Goal: Task Accomplishment & Management: Use online tool/utility

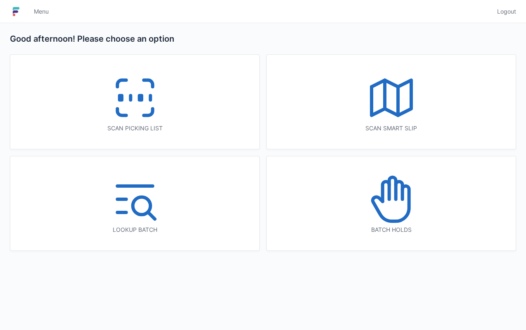
click at [135, 116] on icon at bounding box center [135, 97] width 53 height 53
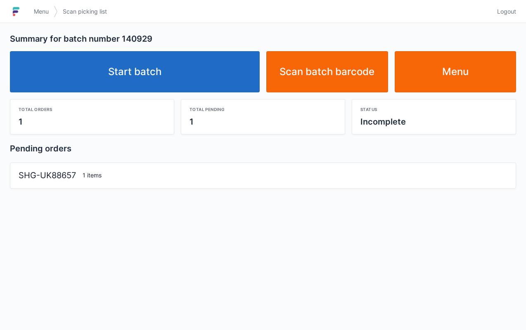
click at [182, 88] on link "Start batch" at bounding box center [135, 71] width 250 height 41
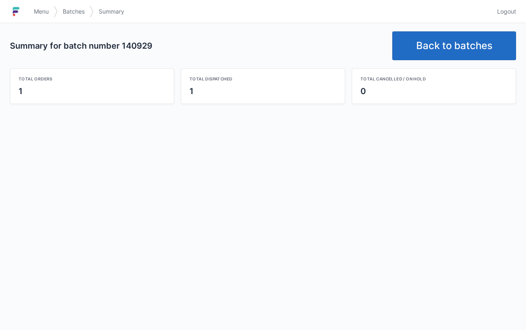
click at [470, 39] on link "Back to batches" at bounding box center [454, 45] width 124 height 29
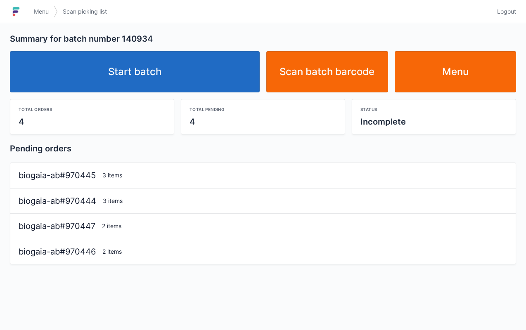
click at [166, 91] on link "Start batch" at bounding box center [135, 71] width 250 height 41
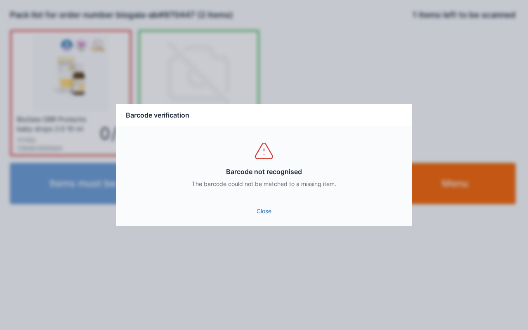
click at [266, 214] on link "Close" at bounding box center [264, 211] width 283 height 15
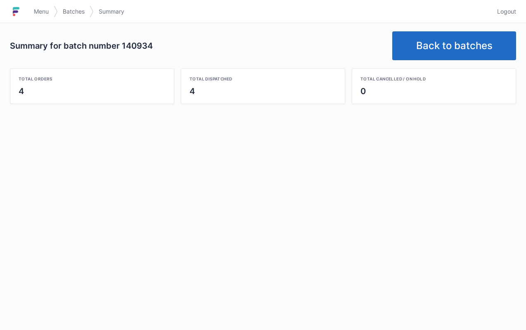
click at [464, 47] on link "Back to batches" at bounding box center [454, 45] width 124 height 29
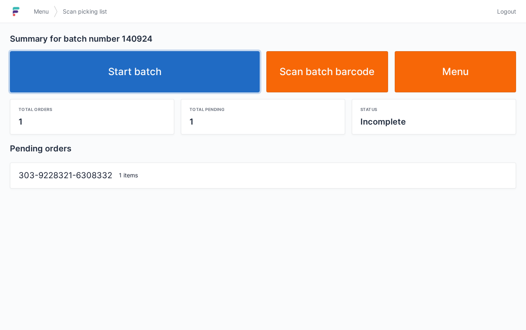
click at [168, 89] on link "Start batch" at bounding box center [135, 71] width 250 height 41
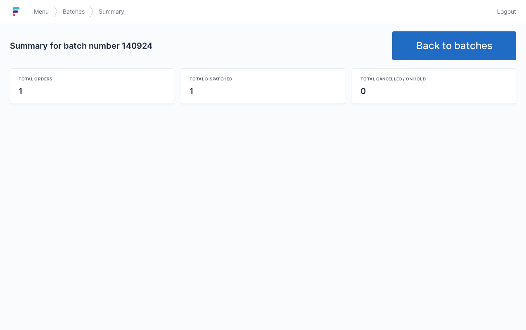
click at [471, 50] on link "Back to batches" at bounding box center [454, 45] width 124 height 29
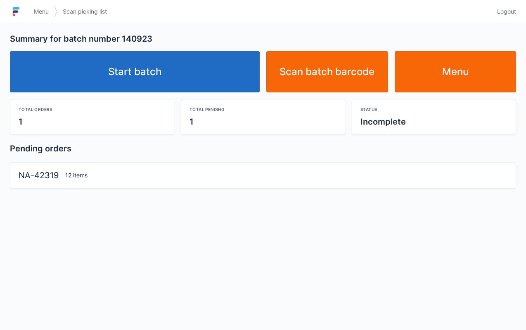
click at [175, 85] on link "Start batch" at bounding box center [135, 71] width 250 height 41
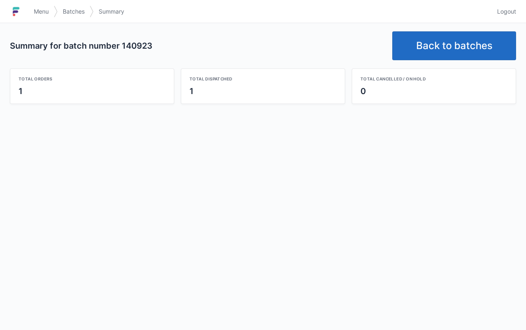
click at [462, 48] on link "Back to batches" at bounding box center [454, 45] width 124 height 29
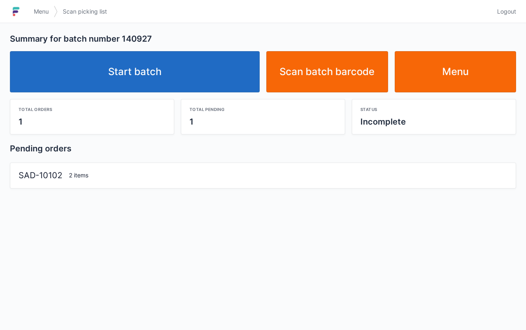
click at [164, 76] on link "Start batch" at bounding box center [135, 71] width 250 height 41
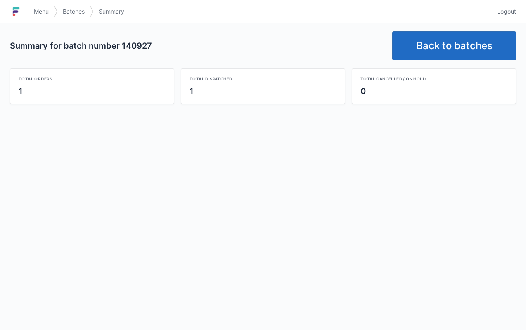
click at [447, 51] on link "Back to batches" at bounding box center [454, 45] width 124 height 29
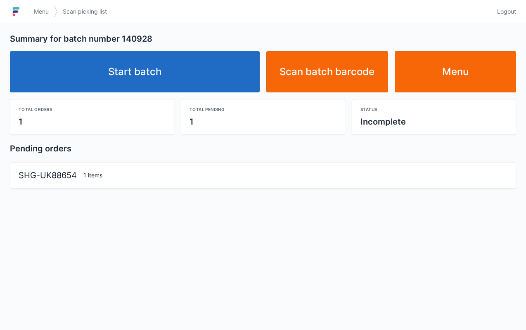
click at [172, 77] on link "Start batch" at bounding box center [135, 71] width 250 height 41
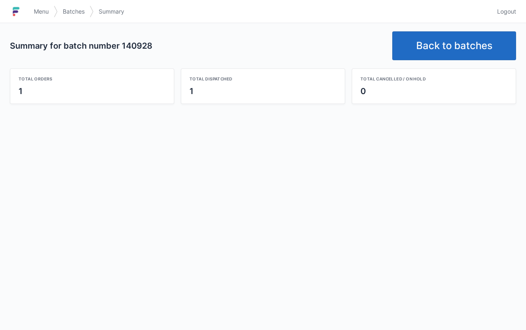
click at [459, 45] on link "Back to batches" at bounding box center [454, 45] width 124 height 29
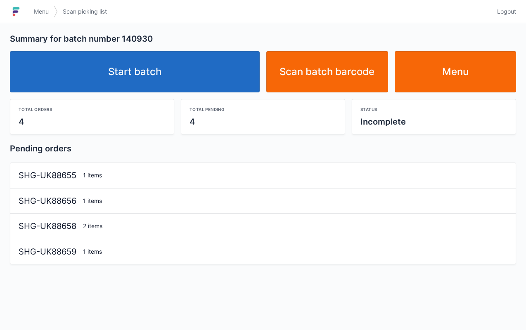
click at [178, 83] on link "Start batch" at bounding box center [135, 71] width 250 height 41
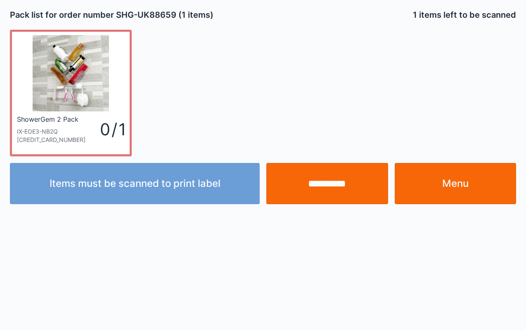
click at [349, 186] on input "**********" at bounding box center [327, 183] width 122 height 41
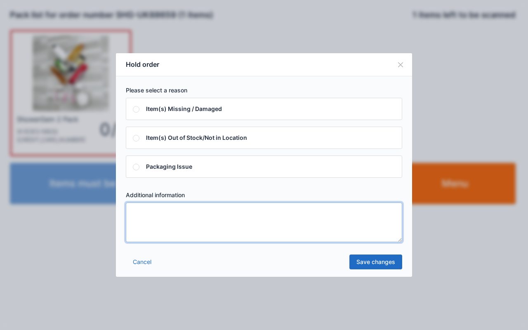
click at [172, 222] on textarea at bounding box center [264, 223] width 277 height 40
type textarea "***"
click at [381, 262] on link "Save changes" at bounding box center [376, 262] width 53 height 15
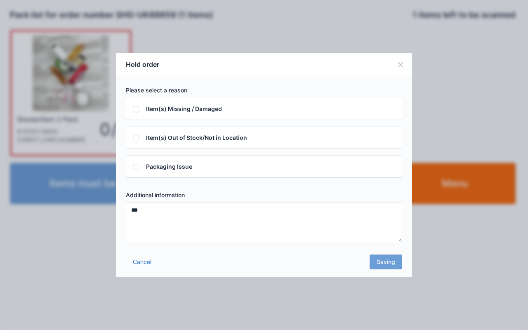
click at [391, 262] on div "Cancel Saving" at bounding box center [264, 264] width 296 height 25
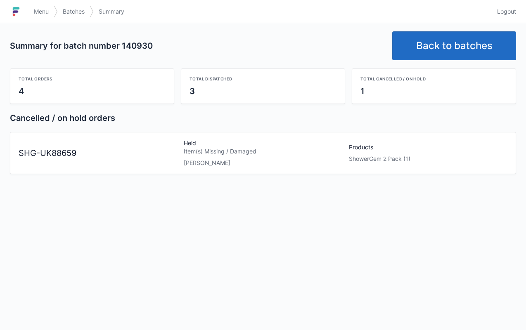
click at [40, 11] on span "Menu" at bounding box center [41, 11] width 15 height 8
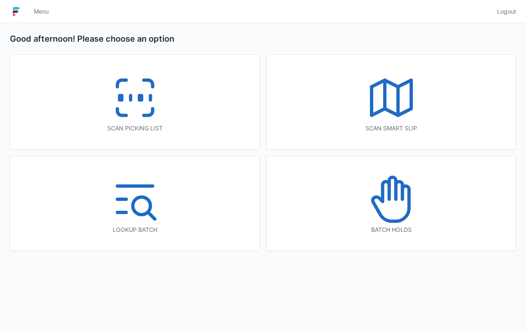
click at [401, 217] on icon at bounding box center [391, 199] width 53 height 53
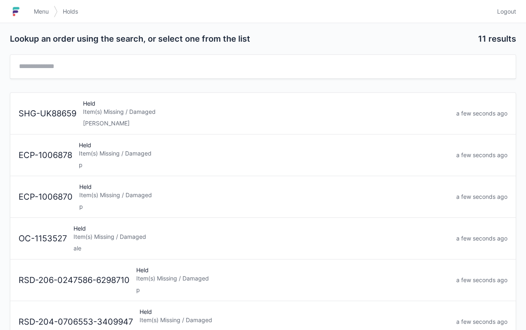
click at [139, 124] on div "Ani" at bounding box center [266, 123] width 367 height 8
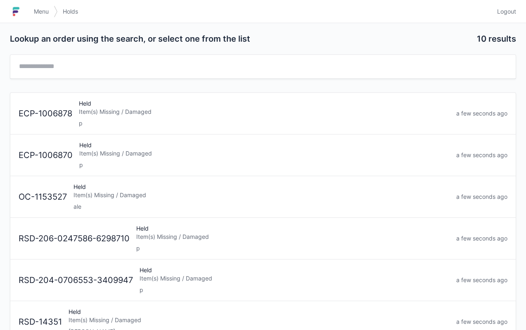
click at [31, 12] on link "Menu" at bounding box center [41, 11] width 25 height 15
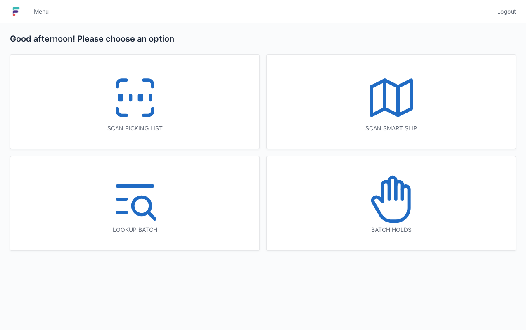
click at [147, 114] on icon at bounding box center [148, 112] width 9 height 7
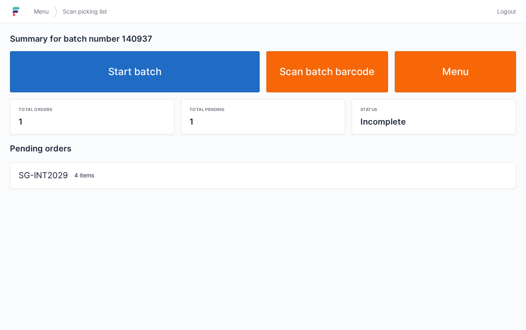
click at [177, 74] on link "Start batch" at bounding box center [135, 71] width 250 height 41
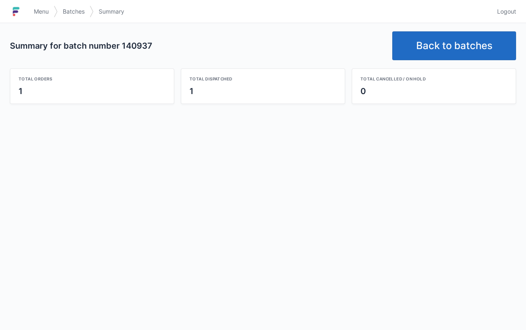
click at [451, 48] on link "Back to batches" at bounding box center [454, 45] width 124 height 29
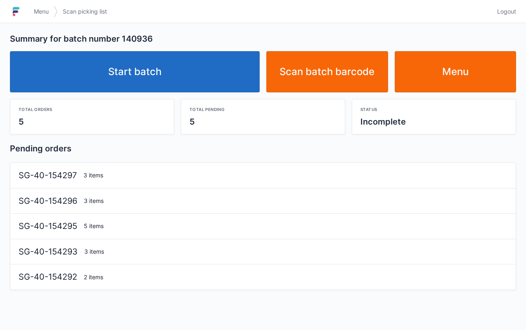
click at [188, 66] on link "Start batch" at bounding box center [135, 71] width 250 height 41
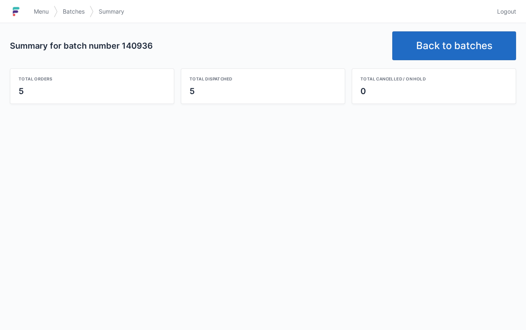
click at [466, 42] on link "Back to batches" at bounding box center [454, 45] width 124 height 29
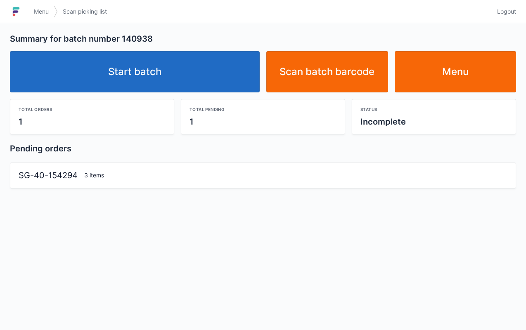
click at [195, 89] on link "Start batch" at bounding box center [135, 71] width 250 height 41
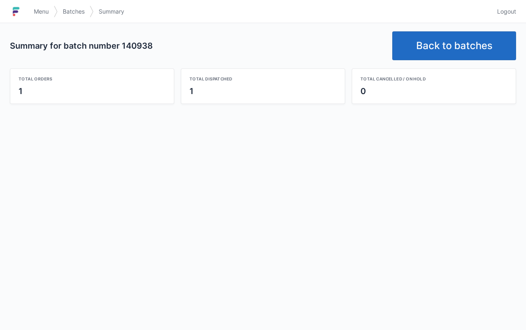
click at [476, 47] on link "Back to batches" at bounding box center [454, 45] width 124 height 29
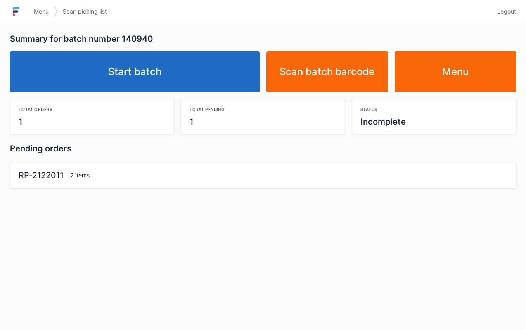
click at [158, 76] on link "Start batch" at bounding box center [135, 71] width 250 height 41
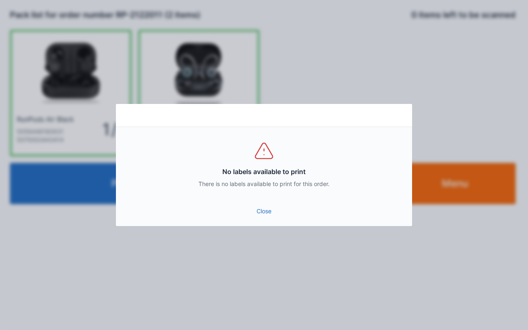
click at [268, 216] on link "Close" at bounding box center [264, 211] width 283 height 15
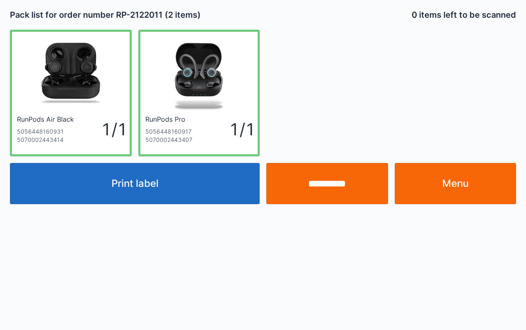
click at [344, 185] on input "**********" at bounding box center [327, 183] width 122 height 41
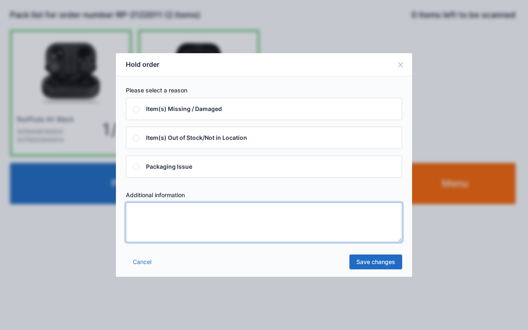
click at [197, 225] on textarea at bounding box center [264, 223] width 277 height 40
type textarea "***"
click at [385, 259] on link "Save changes" at bounding box center [376, 262] width 53 height 15
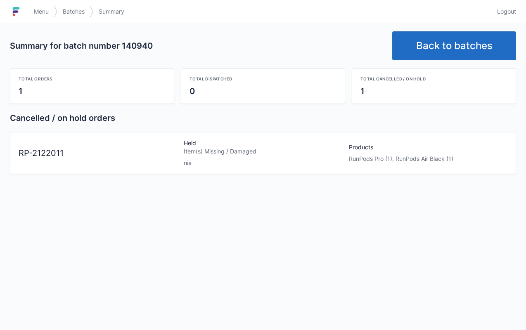
click at [40, 9] on span "Menu" at bounding box center [41, 11] width 15 height 8
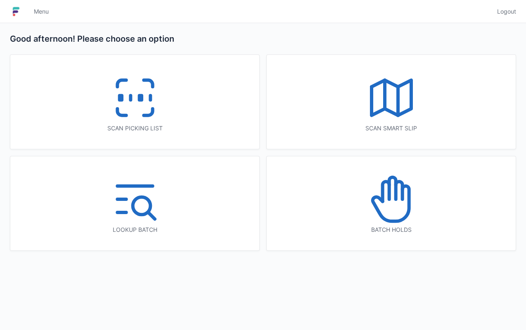
click at [121, 108] on icon at bounding box center [135, 97] width 53 height 53
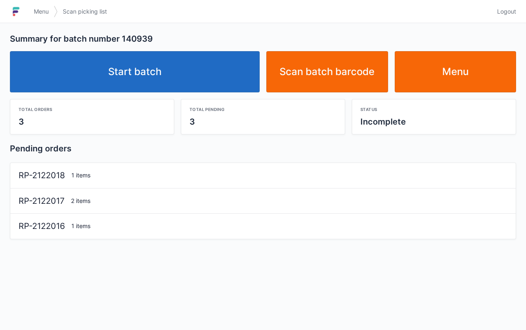
click at [176, 77] on link "Start batch" at bounding box center [135, 71] width 250 height 41
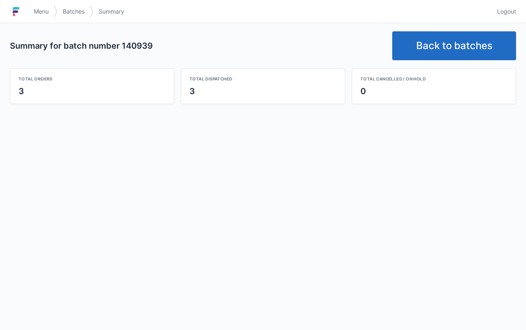
click at [468, 43] on link "Back to batches" at bounding box center [454, 45] width 124 height 29
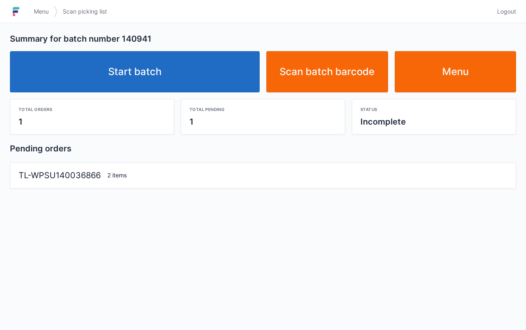
click at [177, 83] on link "Start batch" at bounding box center [135, 71] width 250 height 41
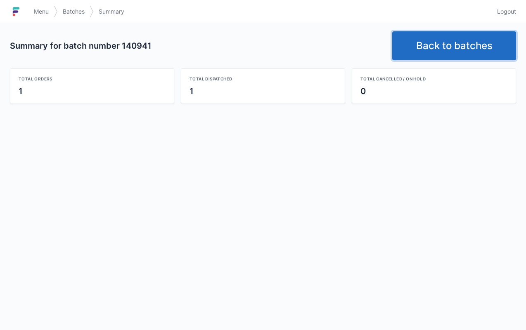
click at [463, 44] on link "Back to batches" at bounding box center [454, 45] width 124 height 29
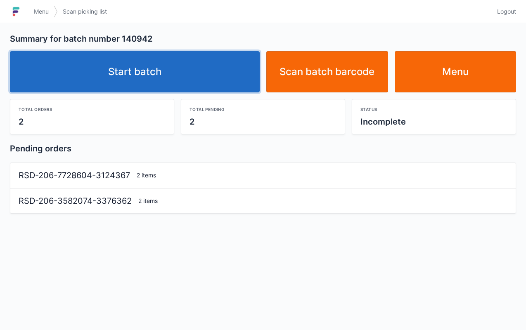
click at [193, 88] on link "Start batch" at bounding box center [135, 71] width 250 height 41
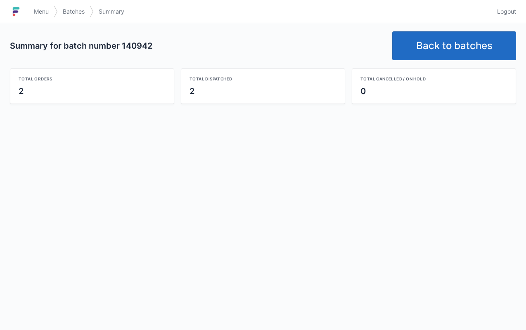
click at [480, 59] on link "Back to batches" at bounding box center [454, 45] width 124 height 29
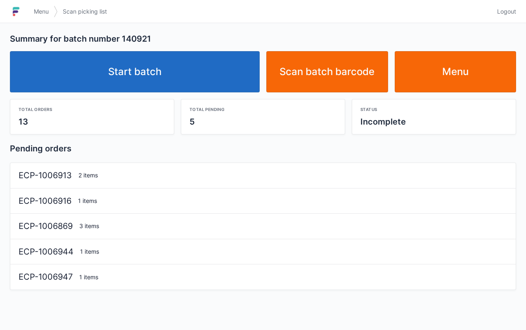
click at [201, 78] on link "Start batch" at bounding box center [135, 71] width 250 height 41
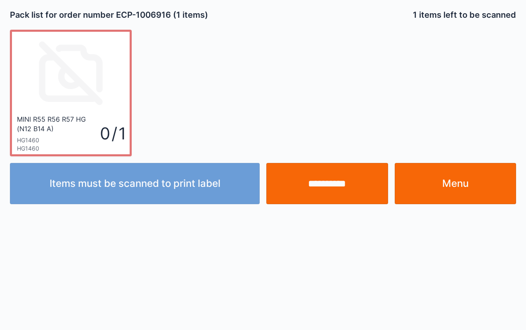
click at [474, 182] on link "Menu" at bounding box center [456, 183] width 122 height 41
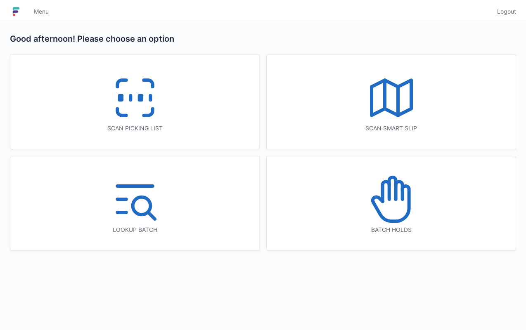
click at [140, 100] on rect at bounding box center [140, 98] width 2 height 5
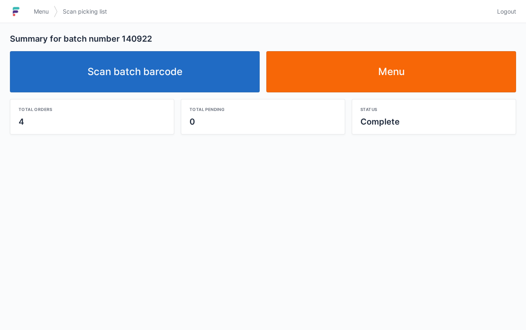
click at [442, 65] on link "Menu" at bounding box center [391, 71] width 250 height 41
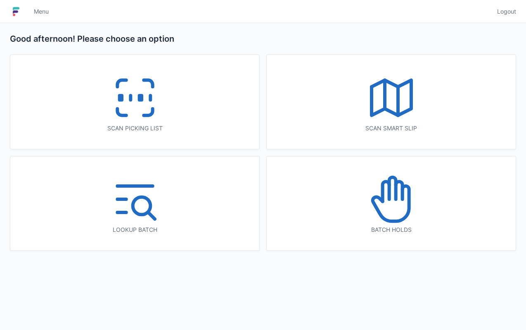
click at [140, 97] on rect at bounding box center [140, 98] width 2 height 5
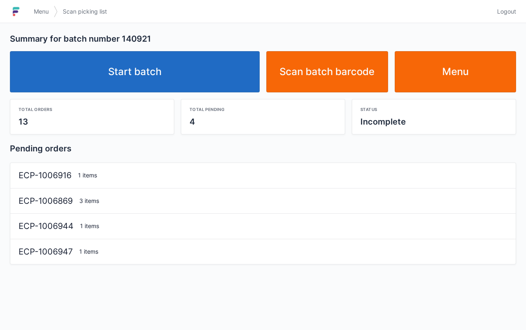
click at [113, 71] on link "Start batch" at bounding box center [135, 71] width 250 height 41
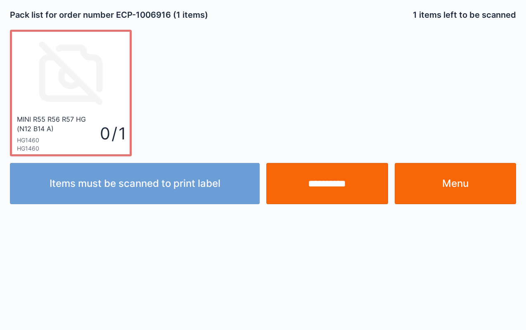
click at [345, 190] on input "**********" at bounding box center [327, 183] width 122 height 41
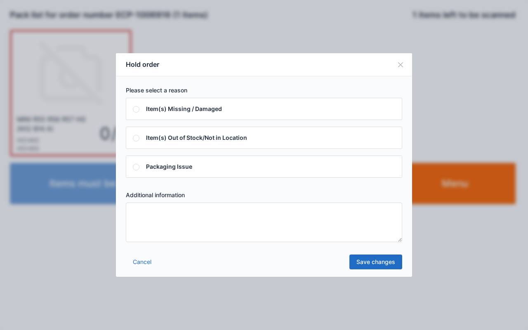
click at [166, 225] on textarea at bounding box center [264, 223] width 277 height 40
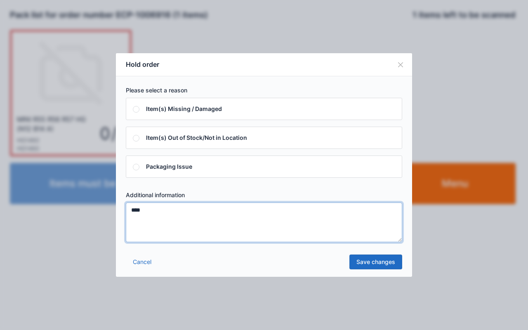
type textarea "****"
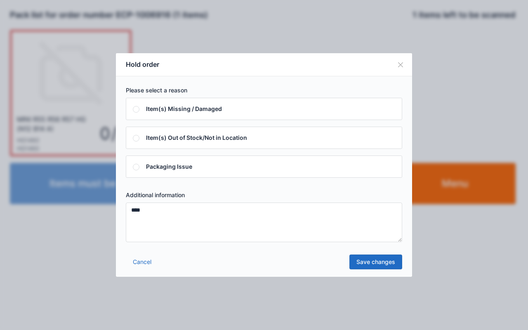
click at [375, 261] on link "Save changes" at bounding box center [376, 262] width 53 height 15
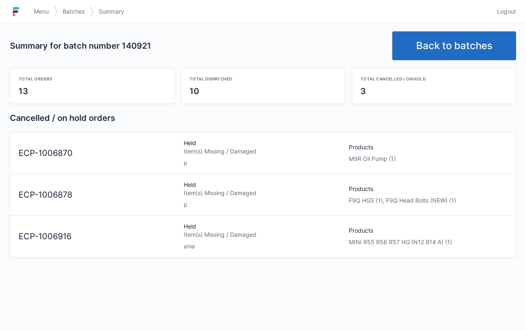
click at [35, 16] on link "Menu" at bounding box center [41, 11] width 25 height 15
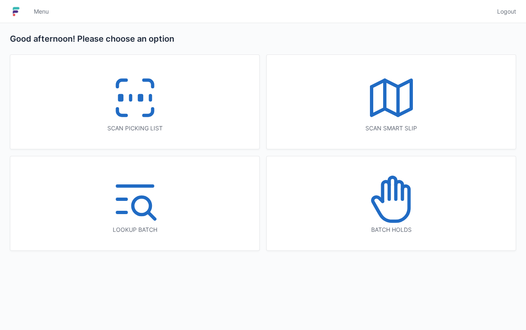
click at [414, 214] on icon at bounding box center [391, 199] width 53 height 53
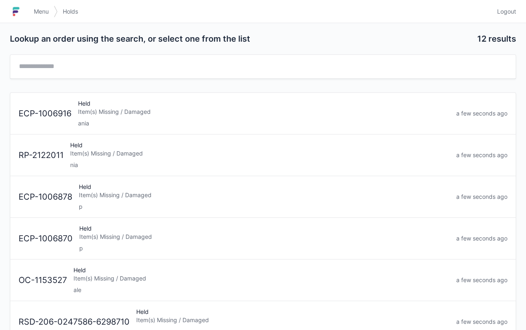
click at [104, 241] on div "Held Item(s) Missing / Damaged p" at bounding box center [264, 239] width 377 height 28
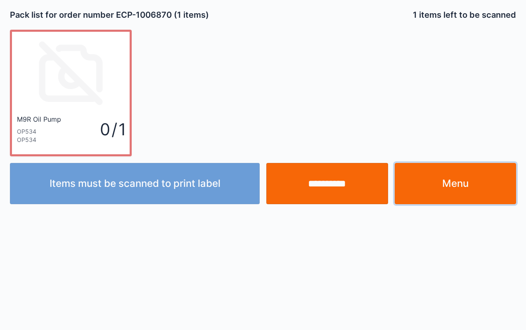
click at [482, 192] on link "Menu" at bounding box center [456, 183] width 122 height 41
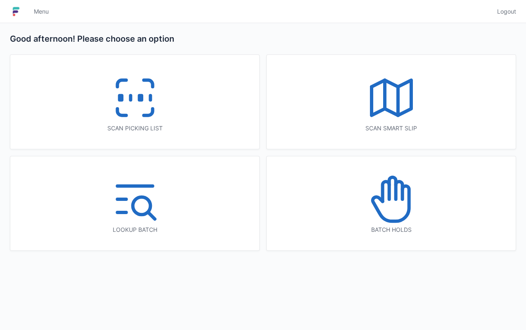
click at [404, 211] on icon at bounding box center [391, 199] width 53 height 53
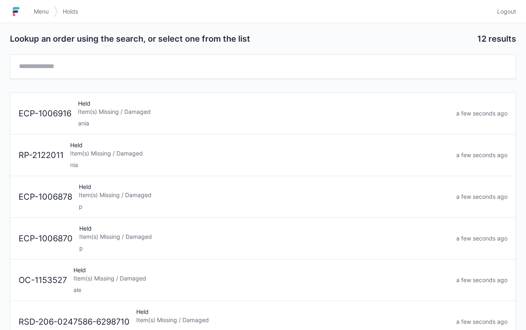
click at [159, 203] on div "p" at bounding box center [264, 207] width 371 height 8
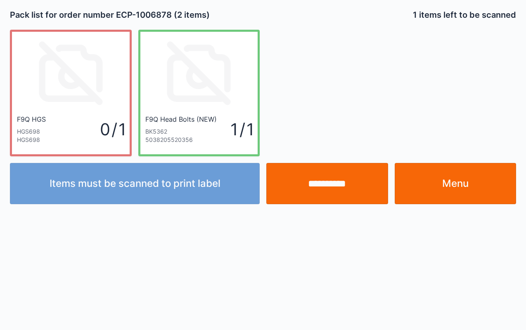
click at [469, 192] on link "Menu" at bounding box center [456, 183] width 122 height 41
click at [439, 193] on link "Menu" at bounding box center [456, 183] width 122 height 41
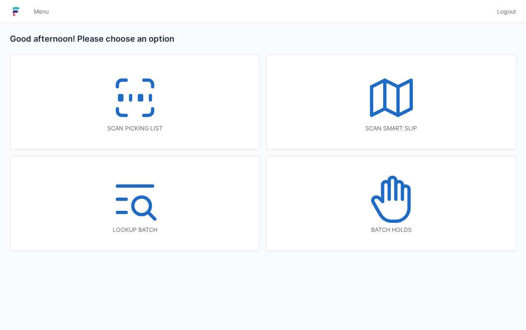
click at [374, 224] on icon at bounding box center [391, 199] width 53 height 53
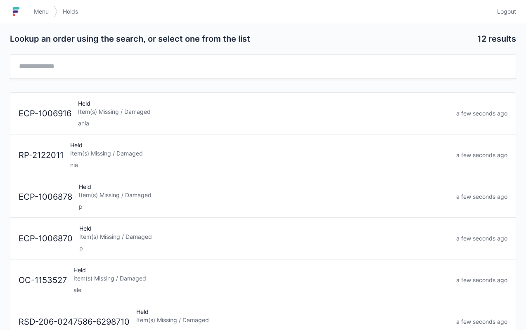
click at [140, 120] on div "ania" at bounding box center [263, 123] width 371 height 8
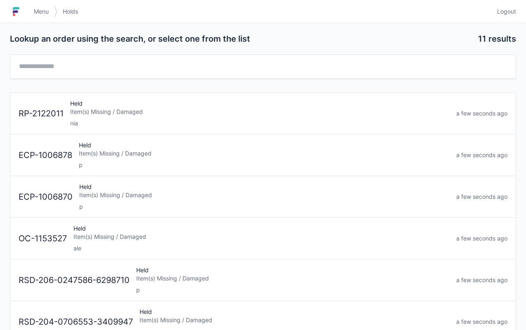
click at [163, 161] on div "p" at bounding box center [264, 165] width 371 height 8
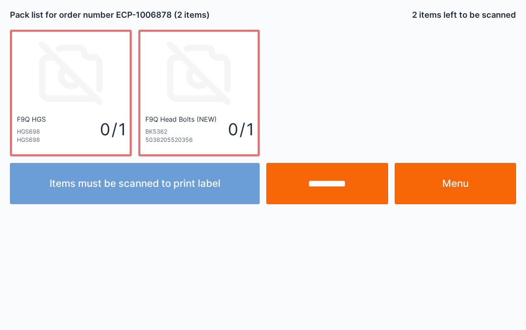
click at [476, 189] on link "Menu" at bounding box center [456, 183] width 122 height 41
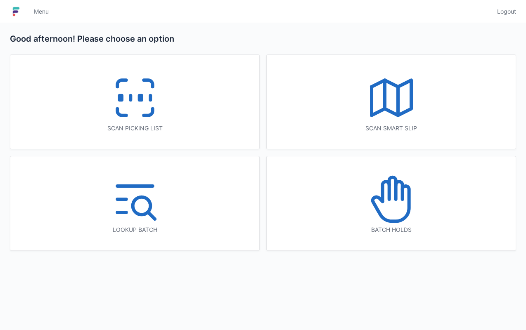
click at [404, 218] on icon at bounding box center [390, 203] width 36 height 35
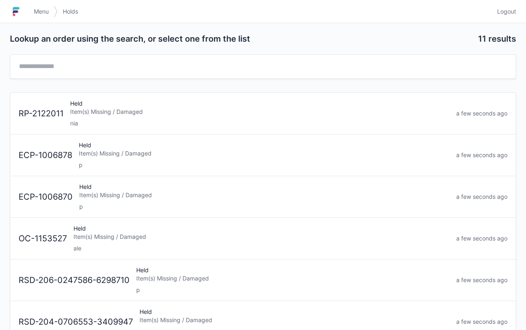
click at [161, 199] on div "Held Item(s) Missing / Damaged p" at bounding box center [264, 197] width 377 height 28
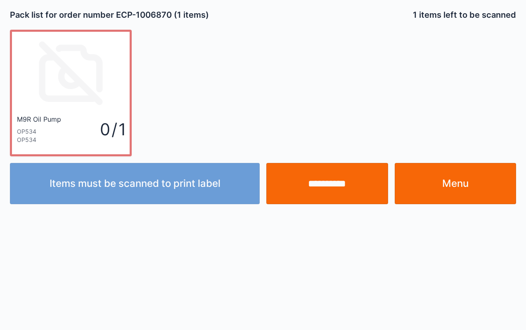
click at [469, 182] on link "Menu" at bounding box center [456, 183] width 122 height 41
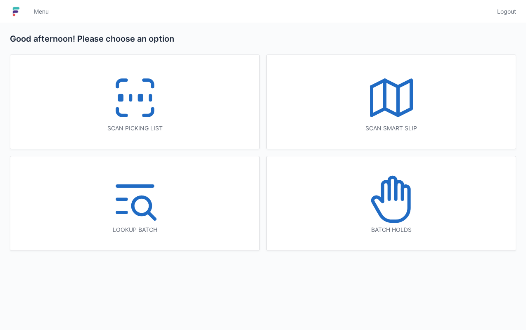
click at [395, 204] on icon at bounding box center [391, 199] width 53 height 53
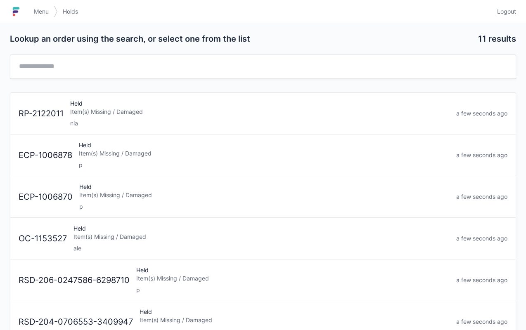
click at [128, 117] on div "Held Item(s) Missing / Damaged nia" at bounding box center [260, 113] width 386 height 28
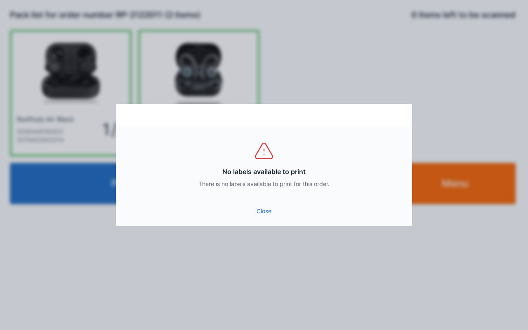
click at [277, 216] on link "Close" at bounding box center [264, 211] width 283 height 15
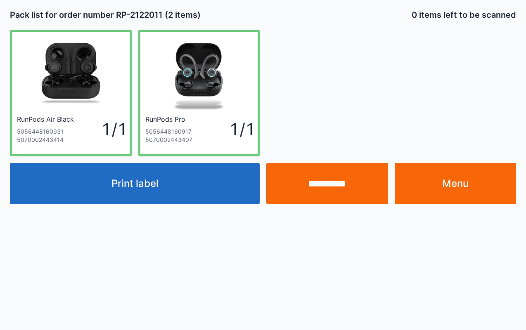
click at [477, 187] on link "Menu" at bounding box center [456, 183] width 122 height 41
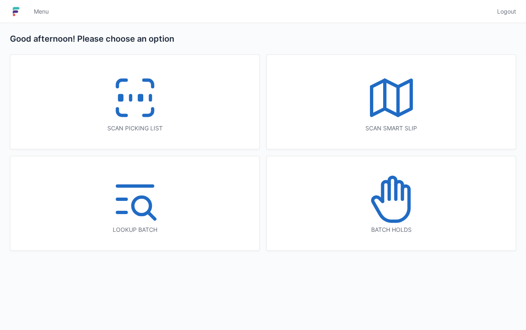
click at [399, 212] on icon at bounding box center [391, 199] width 53 height 53
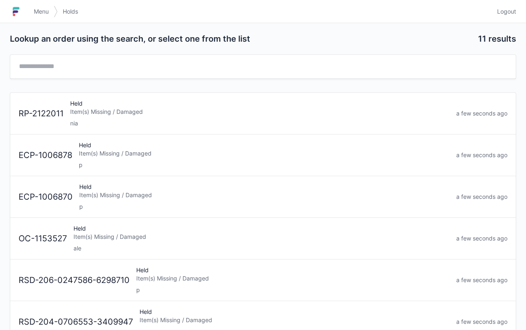
click at [176, 158] on div "Held Item(s) Missing / Damaged p" at bounding box center [264, 155] width 377 height 28
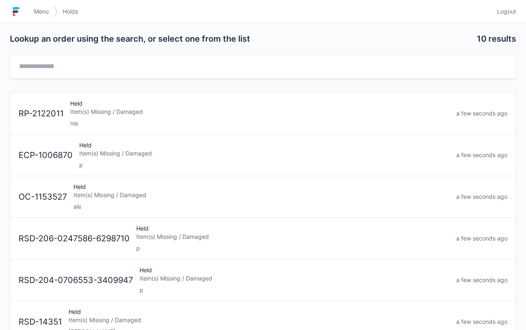
click at [138, 158] on div "Held Item(s) Missing / Damaged p" at bounding box center [264, 155] width 377 height 28
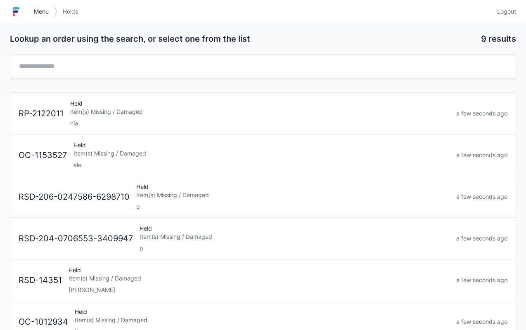
click at [36, 14] on span "Menu" at bounding box center [41, 11] width 15 height 8
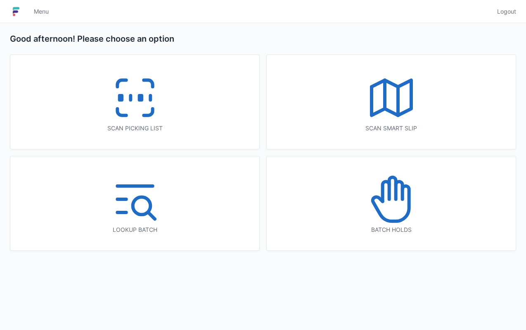
click at [141, 115] on icon at bounding box center [135, 97] width 53 height 53
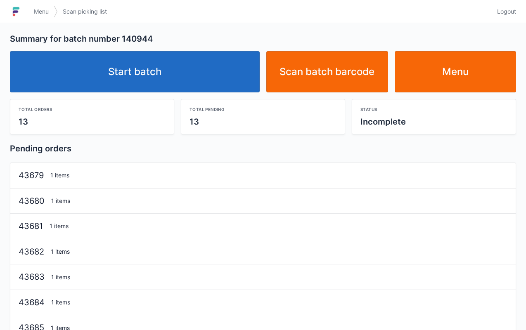
click at [181, 66] on link "Start batch" at bounding box center [135, 71] width 250 height 41
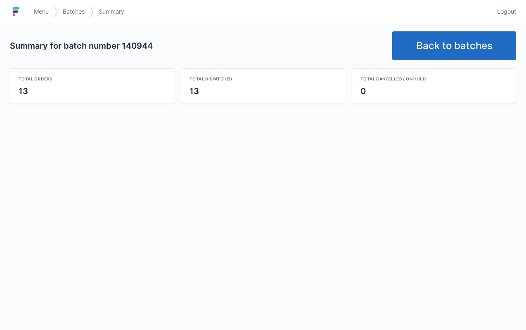
click at [454, 54] on link "Back to batches" at bounding box center [454, 45] width 124 height 29
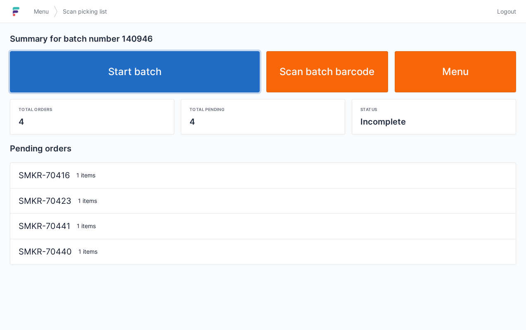
click at [183, 90] on link "Start batch" at bounding box center [135, 71] width 250 height 41
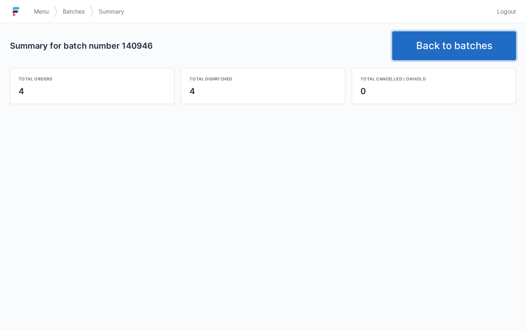
click at [467, 46] on link "Back to batches" at bounding box center [454, 45] width 124 height 29
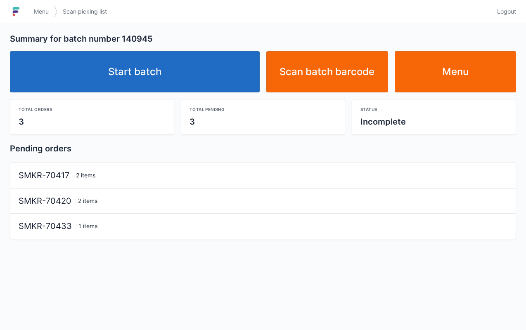
click at [174, 78] on link "Start batch" at bounding box center [135, 71] width 250 height 41
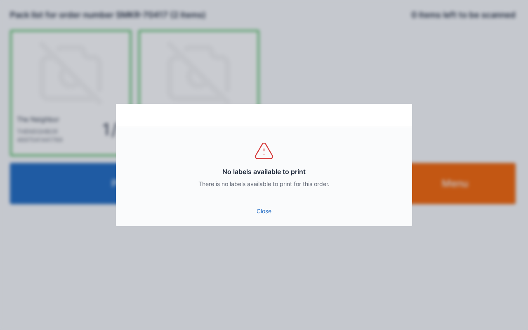
click at [281, 210] on link "Close" at bounding box center [264, 211] width 283 height 15
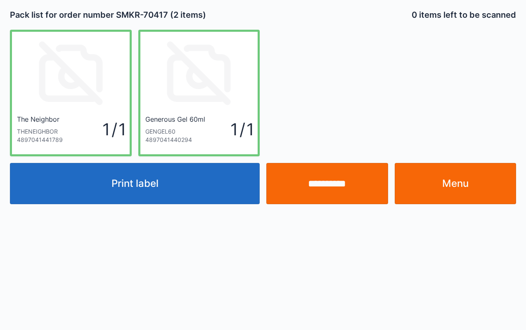
click at [356, 189] on input "**********" at bounding box center [327, 183] width 122 height 41
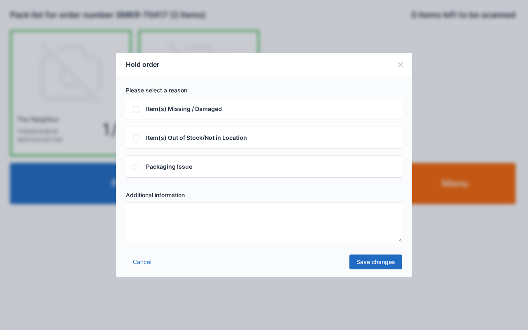
click at [211, 233] on textarea at bounding box center [264, 223] width 277 height 40
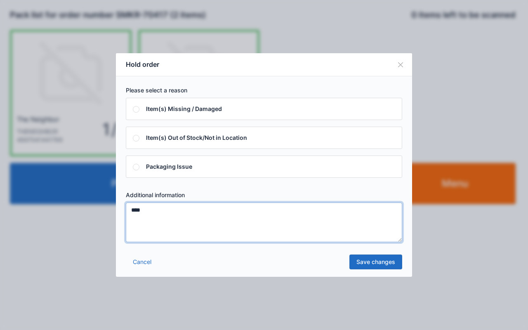
type textarea "****"
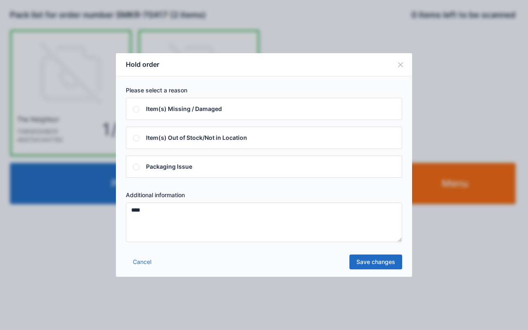
click at [384, 258] on link "Save changes" at bounding box center [376, 262] width 53 height 15
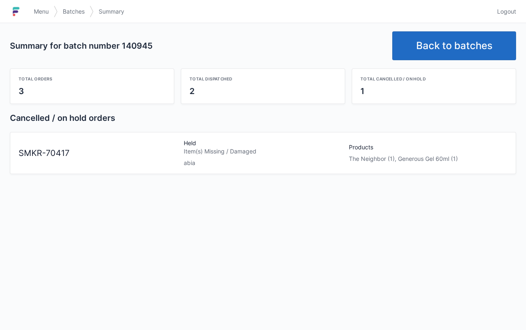
click at [47, 9] on span "Menu" at bounding box center [41, 11] width 15 height 8
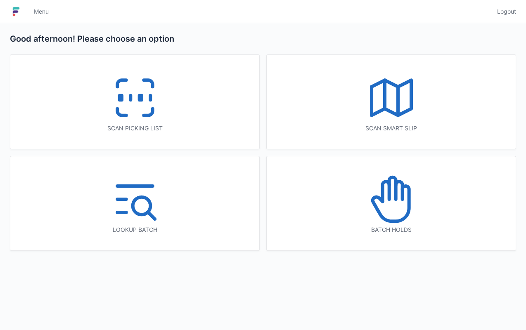
click at [114, 121] on icon at bounding box center [135, 97] width 53 height 53
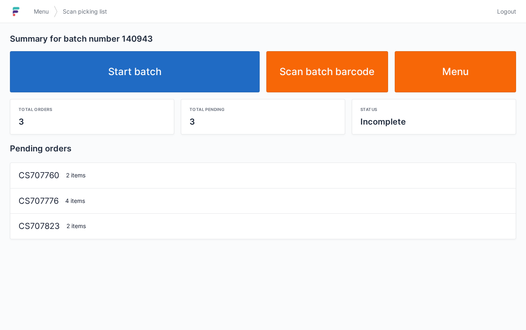
click at [179, 69] on link "Start batch" at bounding box center [135, 71] width 250 height 41
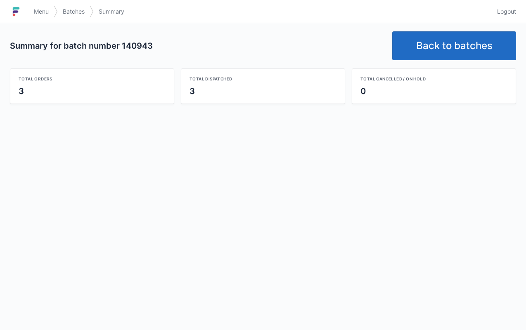
click at [476, 50] on link "Back to batches" at bounding box center [454, 45] width 124 height 29
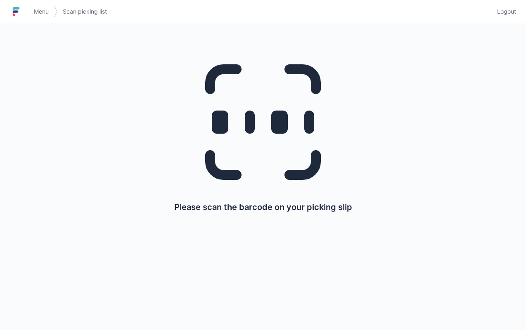
click at [45, 14] on span "Menu" at bounding box center [41, 11] width 15 height 8
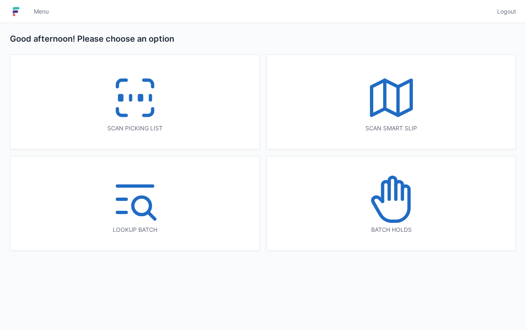
click at [414, 215] on icon at bounding box center [391, 199] width 53 height 53
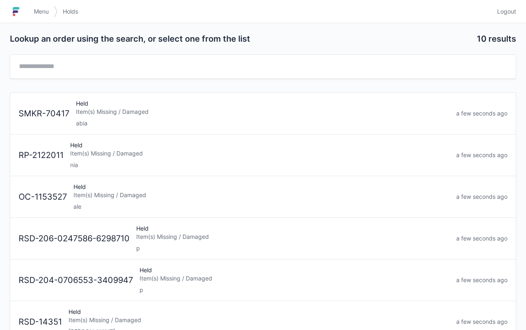
click at [139, 116] on div "Held Item(s) Missing / Damaged abia" at bounding box center [263, 113] width 380 height 28
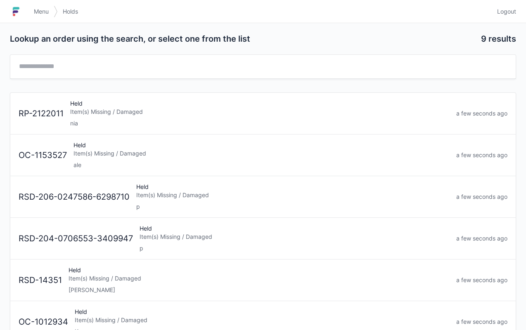
click at [114, 116] on div "Held Item(s) Missing / Damaged nia" at bounding box center [260, 113] width 386 height 28
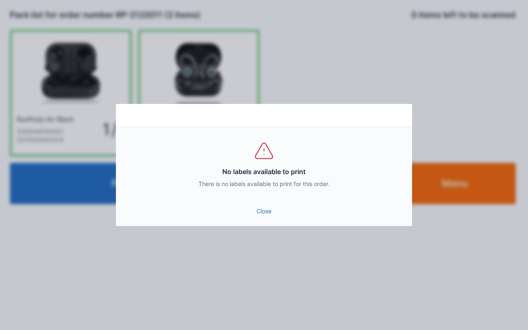
click at [275, 216] on link "Close" at bounding box center [264, 211] width 283 height 15
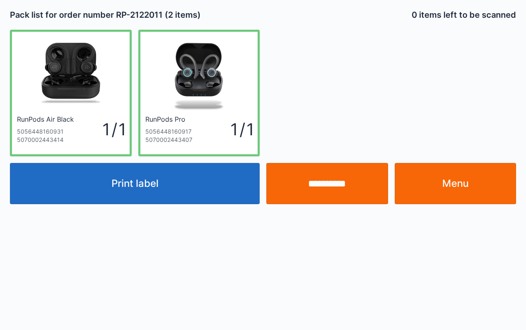
click at [466, 181] on link "Menu" at bounding box center [456, 183] width 122 height 41
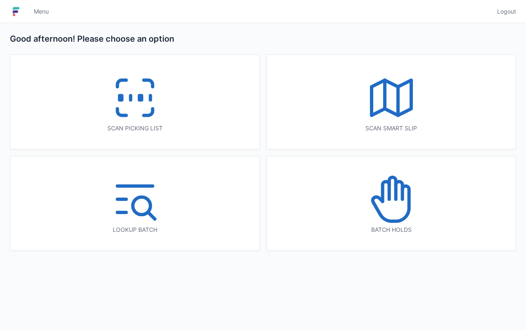
click at [154, 100] on icon at bounding box center [135, 97] width 53 height 53
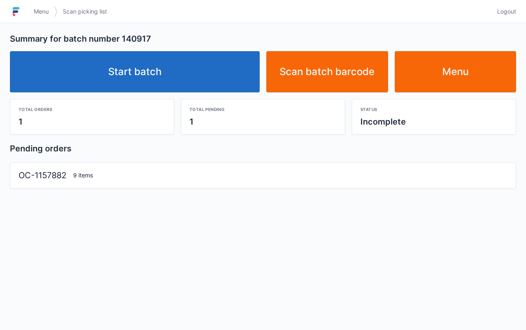
click at [189, 78] on link "Start batch" at bounding box center [135, 71] width 250 height 41
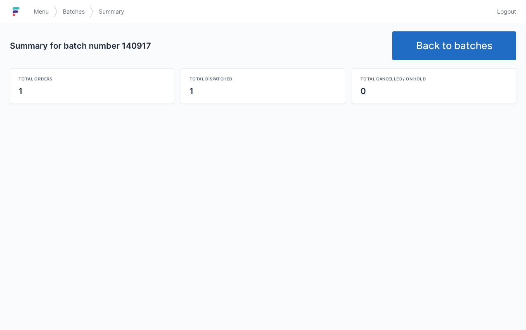
click at [42, 17] on link "Menu" at bounding box center [41, 11] width 25 height 15
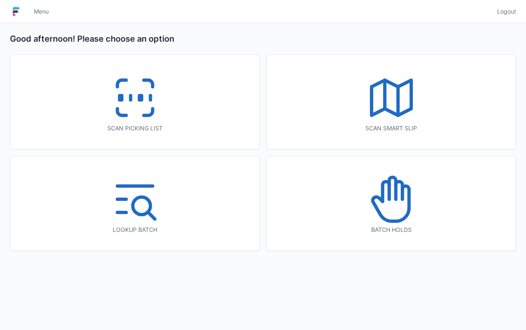
click at [409, 208] on icon at bounding box center [390, 203] width 36 height 35
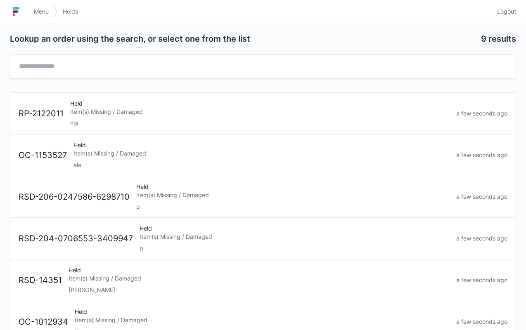
click at [121, 116] on div "Held Item(s) Missing / Damaged nia" at bounding box center [260, 113] width 386 height 28
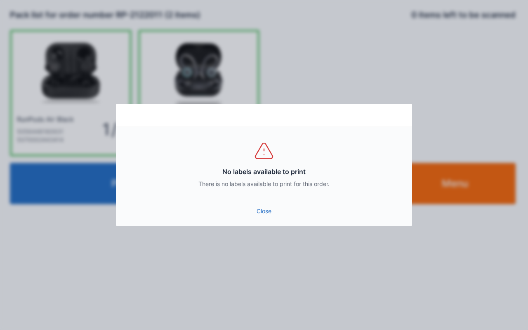
click at [275, 214] on link "Close" at bounding box center [264, 211] width 283 height 15
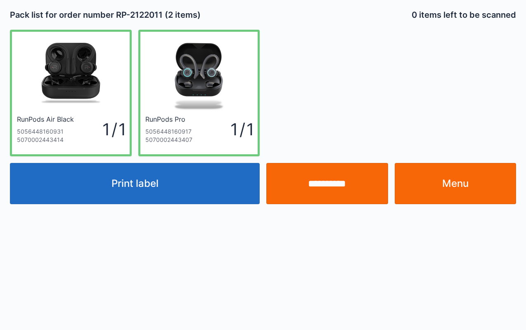
click at [479, 189] on link "Menu" at bounding box center [456, 183] width 122 height 41
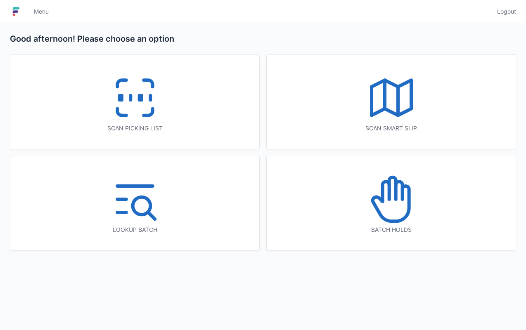
click at [253, 25] on div "Good afternoon! Please choose an option Scan picking list Scan smart slip Looku…" at bounding box center [263, 141] width 526 height 236
click at [236, 114] on div "Scan picking list" at bounding box center [134, 102] width 249 height 94
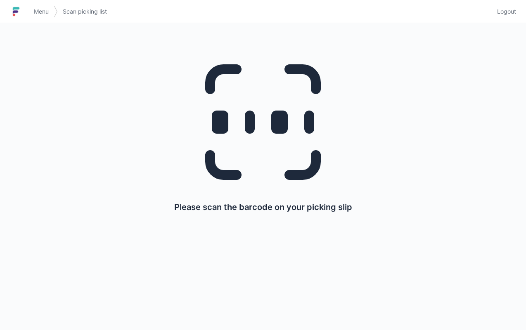
click at [125, 97] on div "Please scan the barcode on your picking slip" at bounding box center [263, 129] width 486 height 213
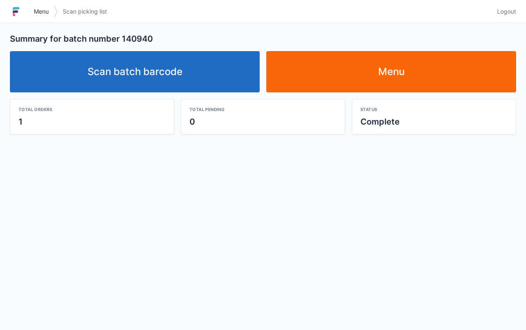
click at [39, 18] on link "Menu" at bounding box center [41, 11] width 25 height 15
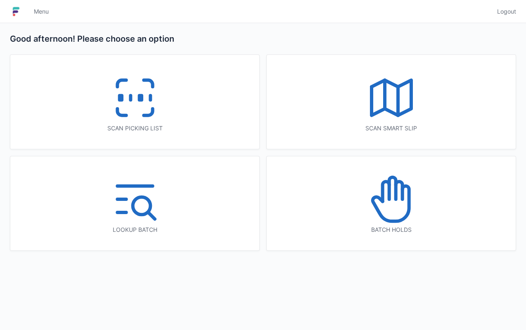
click at [413, 224] on icon at bounding box center [391, 199] width 53 height 53
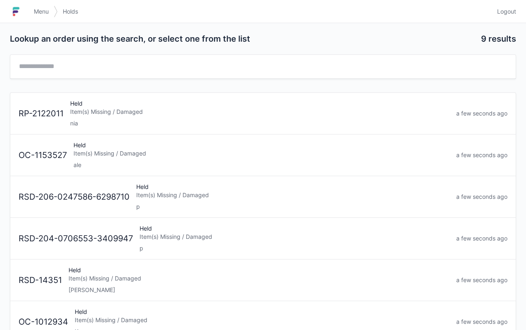
click at [111, 116] on div "Held Item(s) Missing / Damaged nia" at bounding box center [260, 113] width 386 height 28
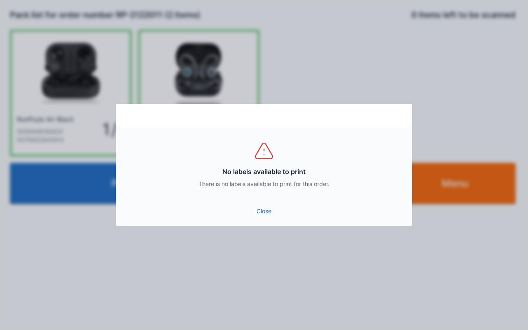
click at [267, 210] on link "Close" at bounding box center [264, 211] width 283 height 15
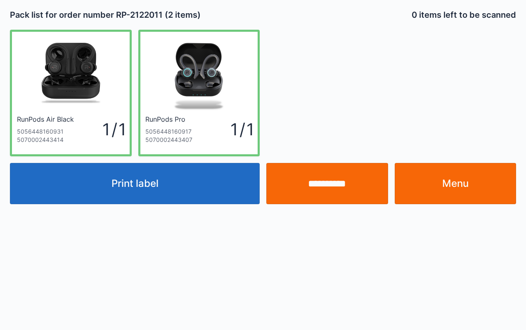
click at [465, 178] on link "Menu" at bounding box center [456, 183] width 122 height 41
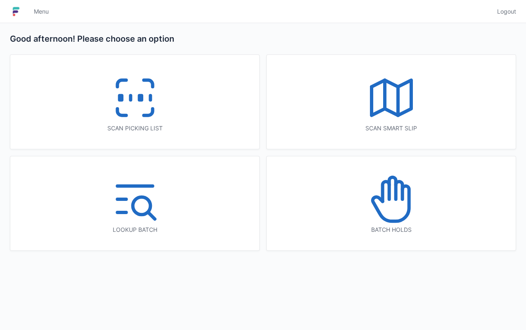
click at [414, 209] on icon at bounding box center [391, 199] width 53 height 53
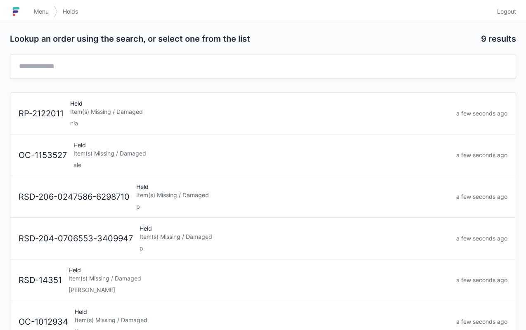
click at [150, 200] on div "Held Item(s) Missing / Damaged p" at bounding box center [293, 197] width 320 height 28
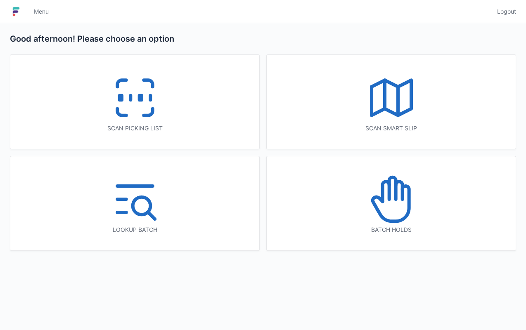
click at [407, 209] on icon at bounding box center [390, 203] width 36 height 35
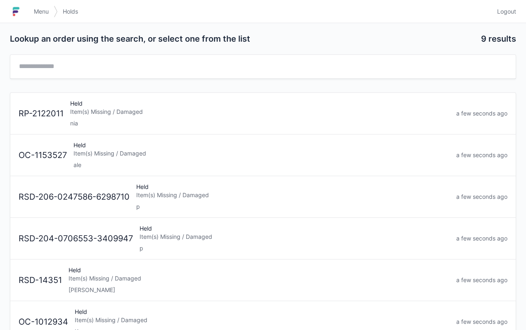
click at [145, 114] on div "Item(s) Missing / Damaged" at bounding box center [259, 112] width 379 height 8
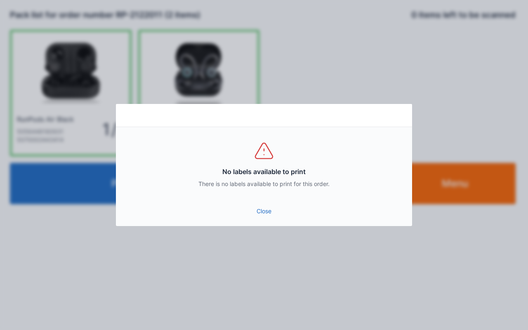
click at [261, 212] on link "Close" at bounding box center [264, 211] width 283 height 15
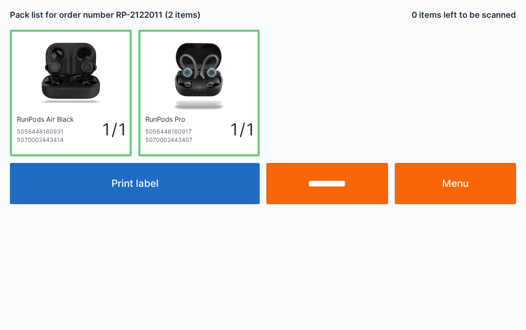
click at [484, 190] on link "Menu" at bounding box center [456, 183] width 122 height 41
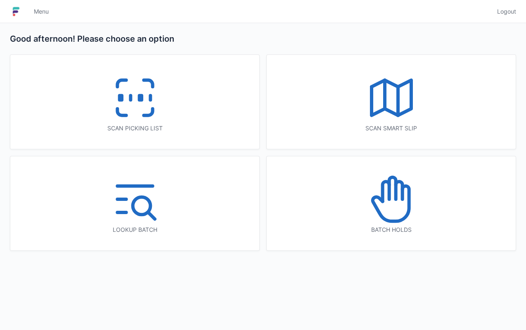
click at [404, 210] on icon at bounding box center [391, 199] width 53 height 53
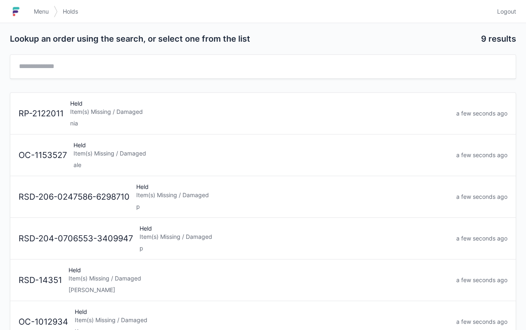
click at [128, 117] on div "Held Item(s) Missing / Damaged nia" at bounding box center [260, 113] width 386 height 28
